Goal: Information Seeking & Learning: Learn about a topic

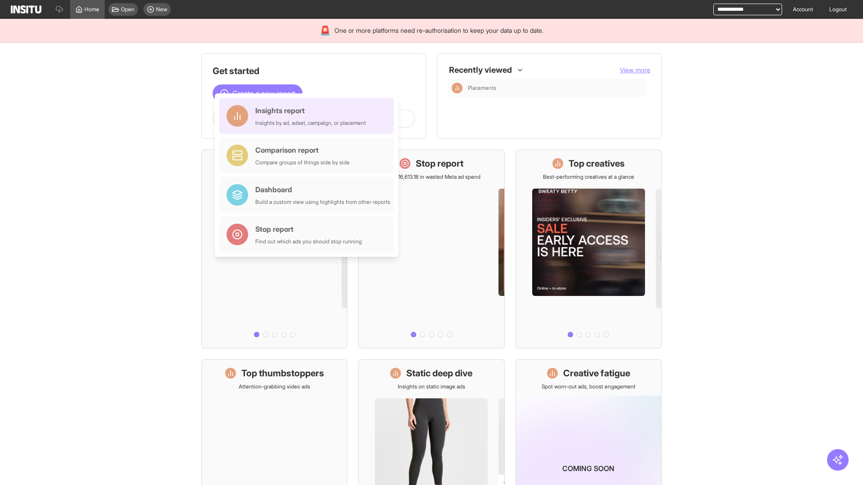
click at [309, 116] on div "Insights report Insights by ad, adset, campaign, or placement" at bounding box center [310, 116] width 111 height 22
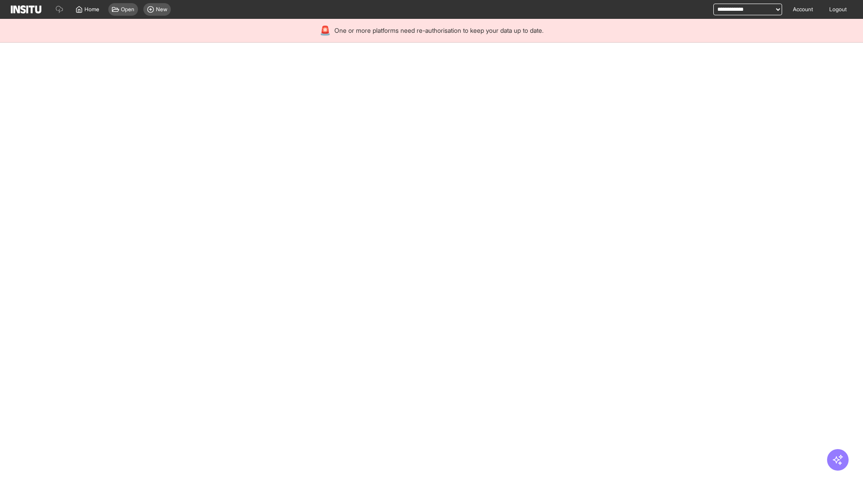
select select "**"
